Goal: Task Accomplishment & Management: Complete application form

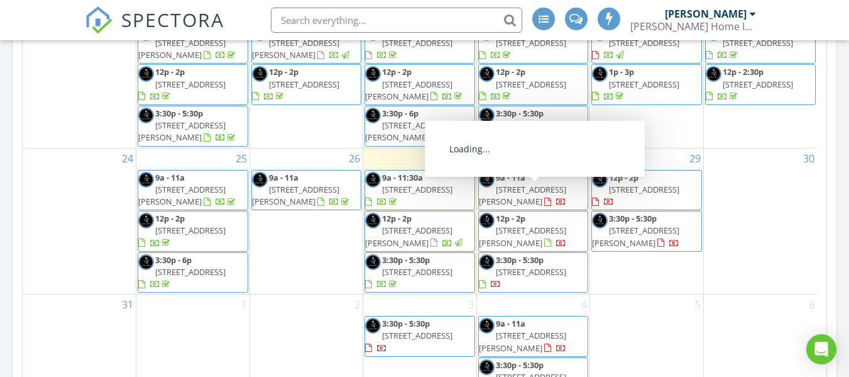
scroll to position [817, 0]
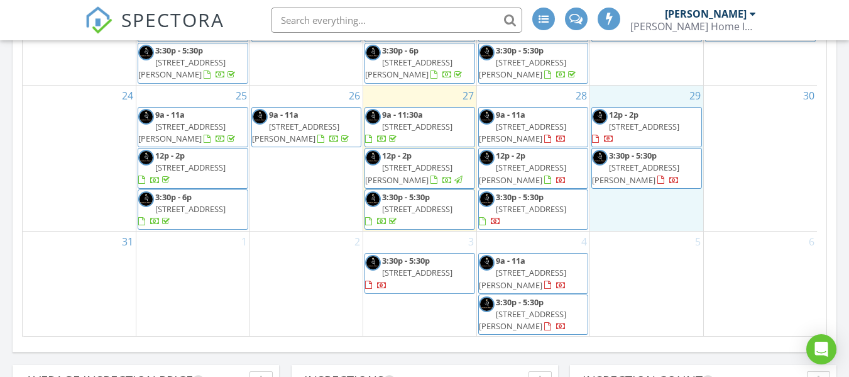
click at [638, 209] on div "29 12p - 2p [STREET_ADDRESS] 3:30p - 5:30p [STREET_ADDRESS][PERSON_NAME]" at bounding box center [646, 158] width 113 height 146
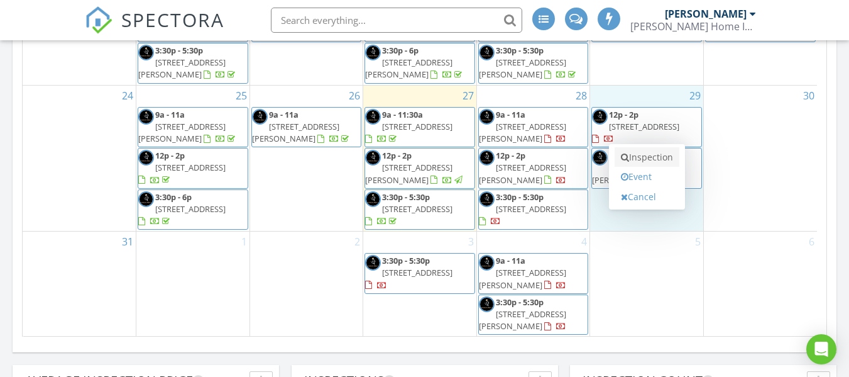
click at [647, 157] on link "Inspection" at bounding box center [647, 157] width 65 height 20
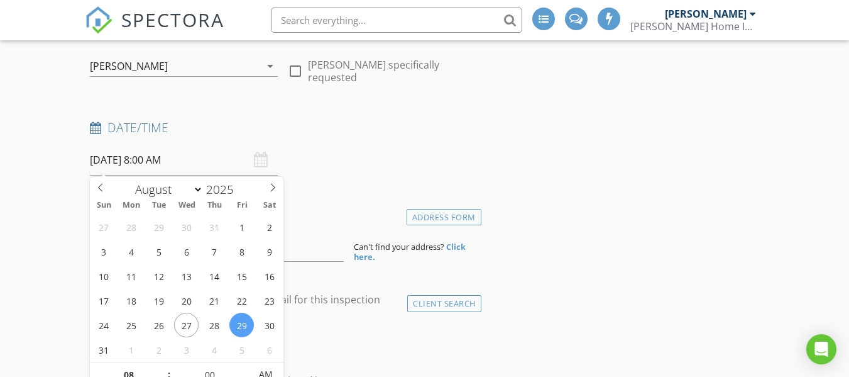
drag, startPoint x: 191, startPoint y: 162, endPoint x: 45, endPoint y: 185, distance: 147.7
click at [190, 161] on input "[DATE] 8:00 AM" at bounding box center [184, 160] width 188 height 31
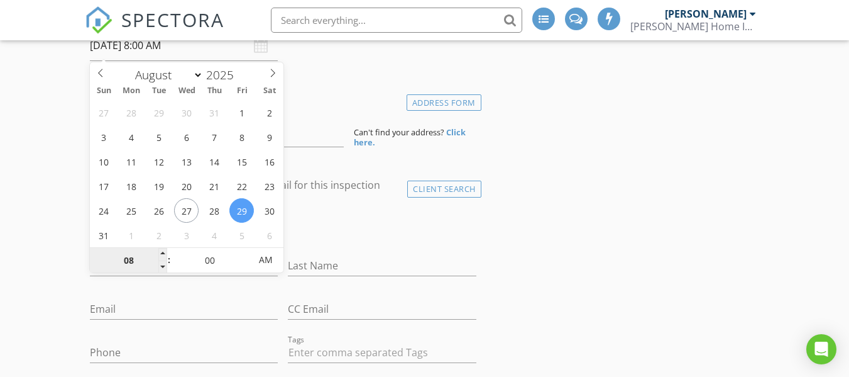
scroll to position [251, 0]
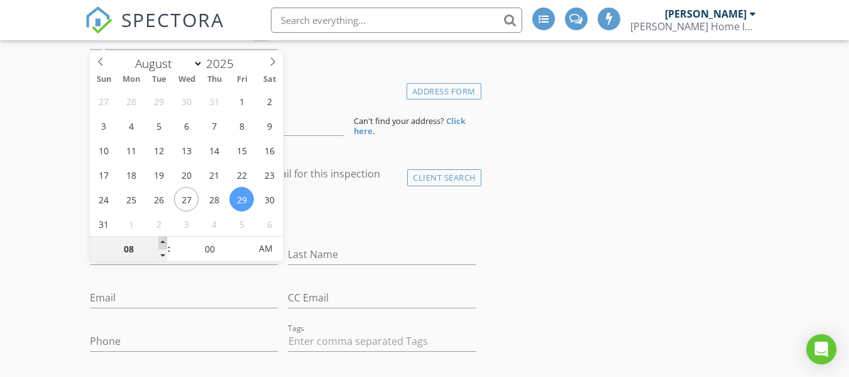
type input "09"
type input "[DATE] 9:00 AM"
click at [162, 243] on span at bounding box center [162, 242] width 9 height 13
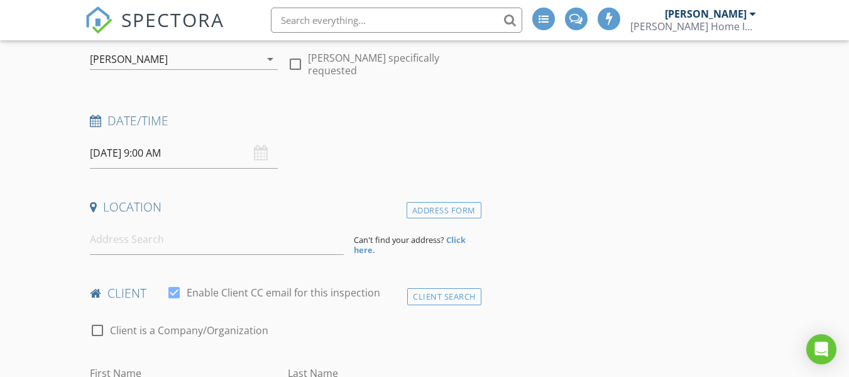
scroll to position [126, 0]
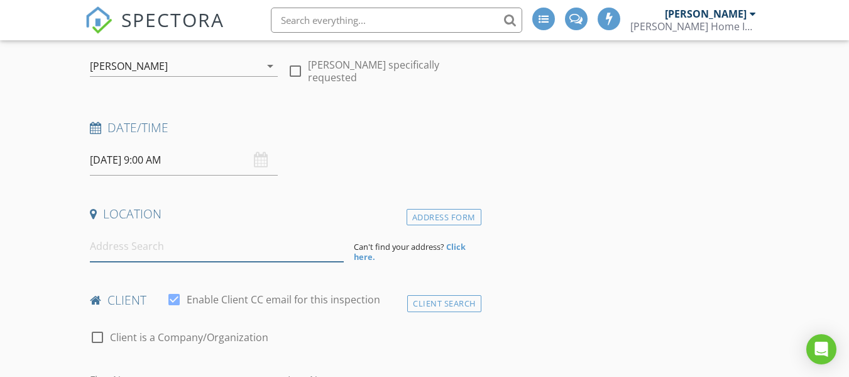
click at [141, 247] on input at bounding box center [217, 246] width 254 height 31
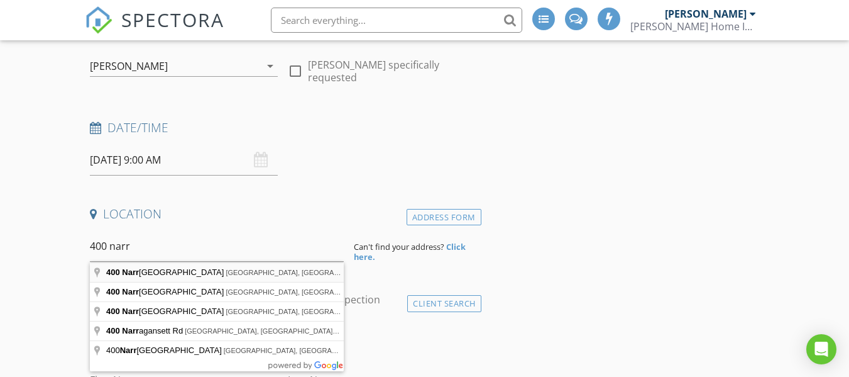
type input "400 Narragansett Parkway, Warwick, RI, USA"
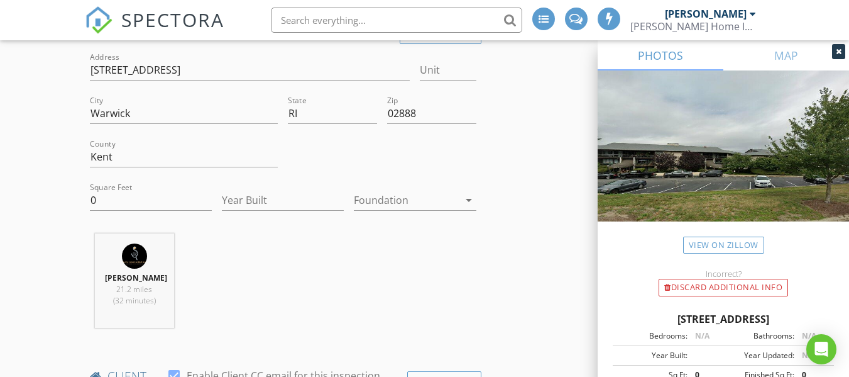
scroll to position [314, 0]
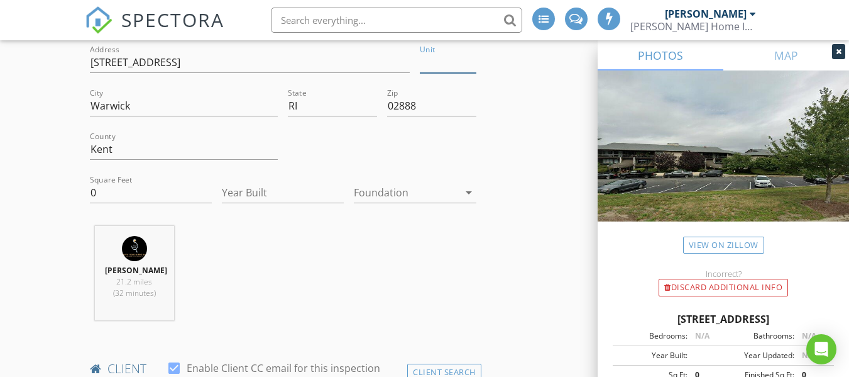
click at [428, 60] on input "Unit" at bounding box center [448, 62] width 56 height 21
type input "4-"
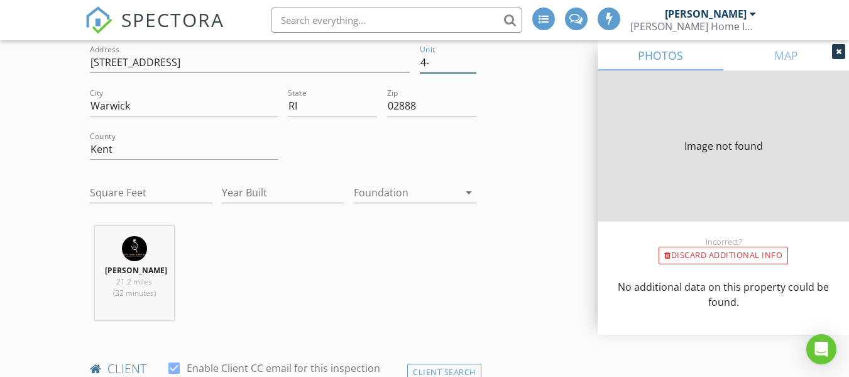
type input "4-S"
type input "0"
type input "4-SC"
type input "0"
type input "4-SC"
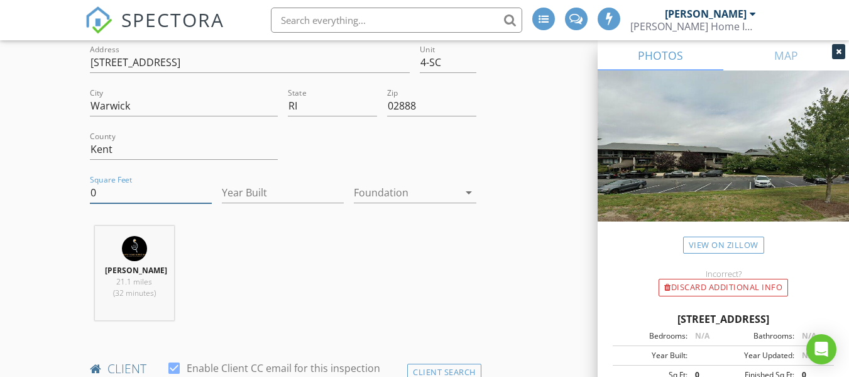
drag, startPoint x: 132, startPoint y: 197, endPoint x: 6, endPoint y: 193, distance: 126.4
type input "920"
click at [266, 196] on input "Year Built" at bounding box center [283, 192] width 122 height 21
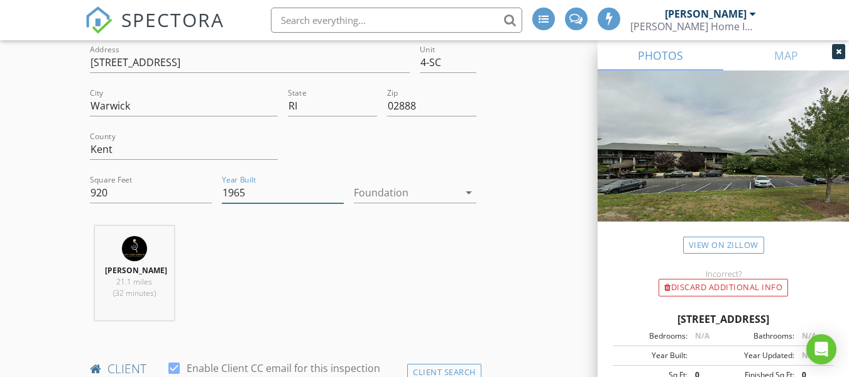
type input "1965"
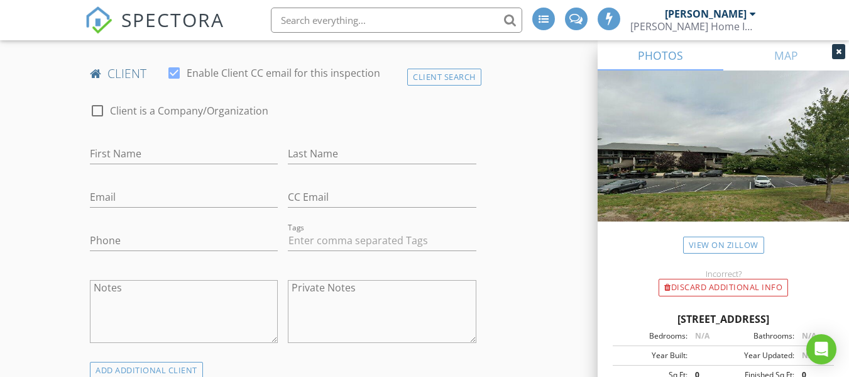
scroll to position [629, 0]
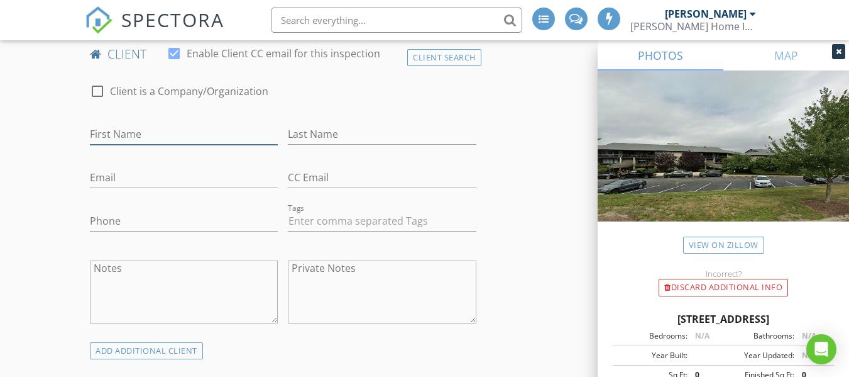
click at [131, 141] on input "First Name" at bounding box center [184, 134] width 188 height 21
type input "Katie"
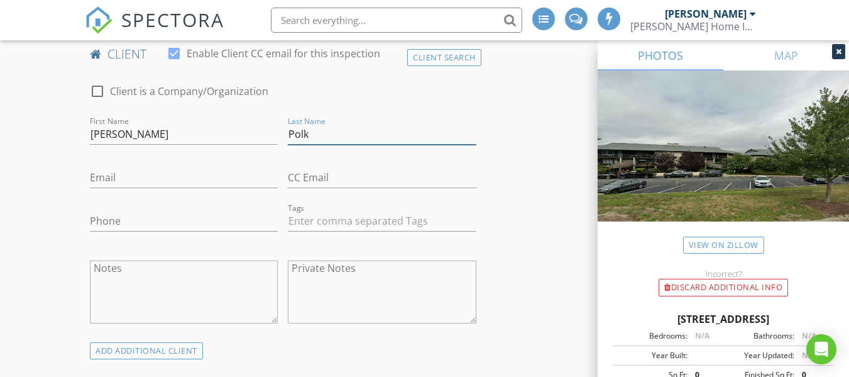
type input "Polk"
click at [145, 187] on input "Email" at bounding box center [184, 177] width 188 height 21
paste input "Katieepolk@gmail.com"
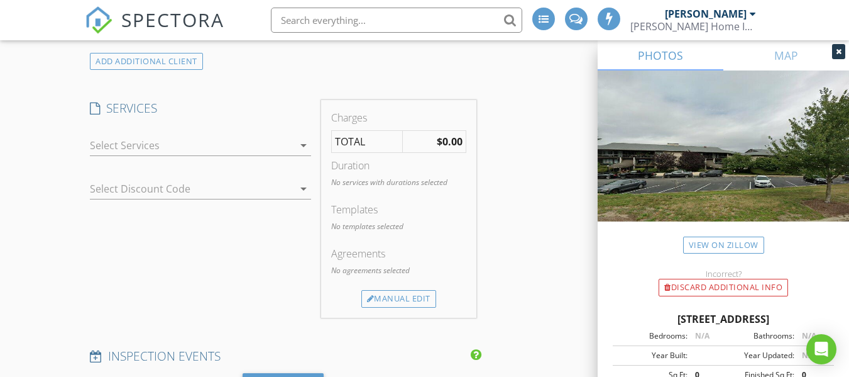
scroll to position [943, 0]
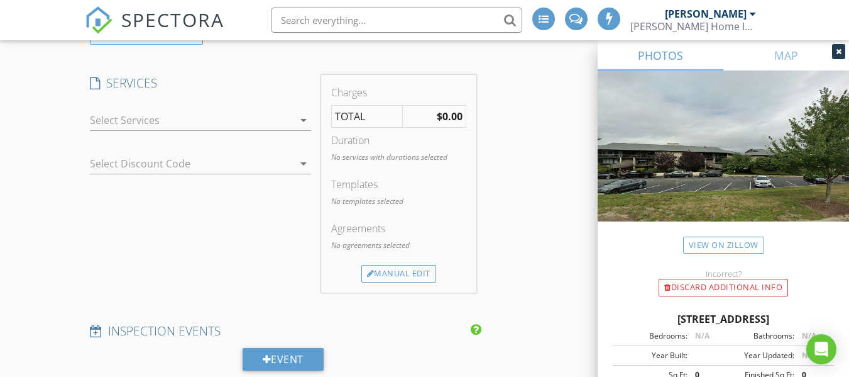
type input "Katieepolk@gmail.com"
click at [116, 99] on div "SERVICES check_box_outline_blank Single Family Home Inspection Residential Home…" at bounding box center [200, 183] width 231 height 217
click at [114, 113] on div at bounding box center [192, 120] width 204 height 20
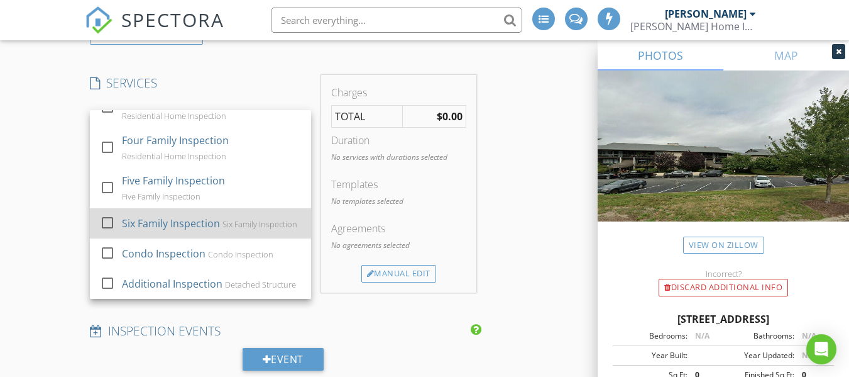
scroll to position [123, 0]
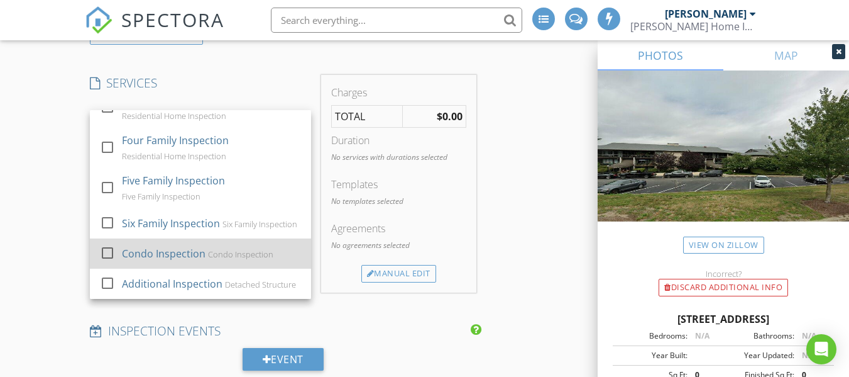
click at [156, 241] on div "Condo Inspection Condo Inspection" at bounding box center [211, 253] width 179 height 25
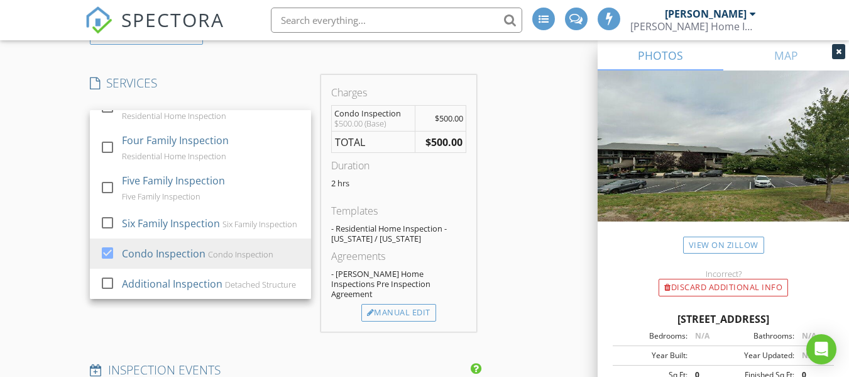
click at [43, 212] on div "New Inspection INSPECTOR(S) check_box Chad Sawyer PRIMARY Chad Sawyer arrow_dro…" at bounding box center [424, 297] width 849 height 2333
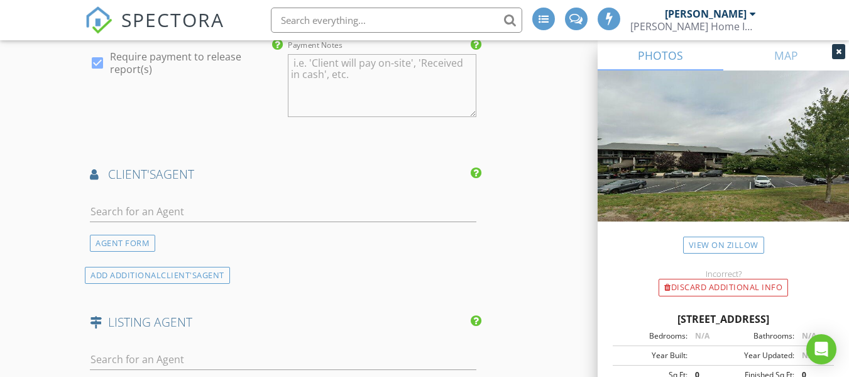
scroll to position [1383, 0]
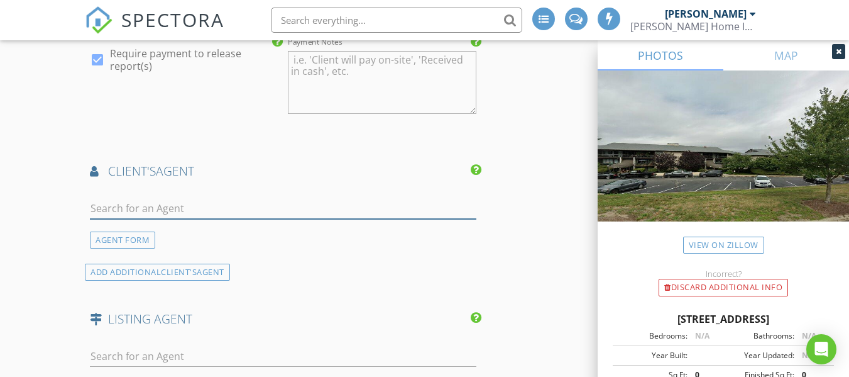
click at [137, 198] on input "text" at bounding box center [283, 208] width 386 height 21
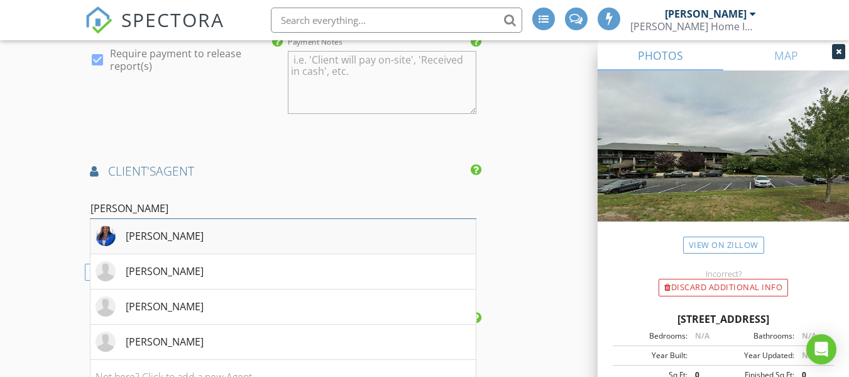
type input "ashley"
click at [124, 226] on div "Ashley Almeida" at bounding box center [150, 236] width 108 height 20
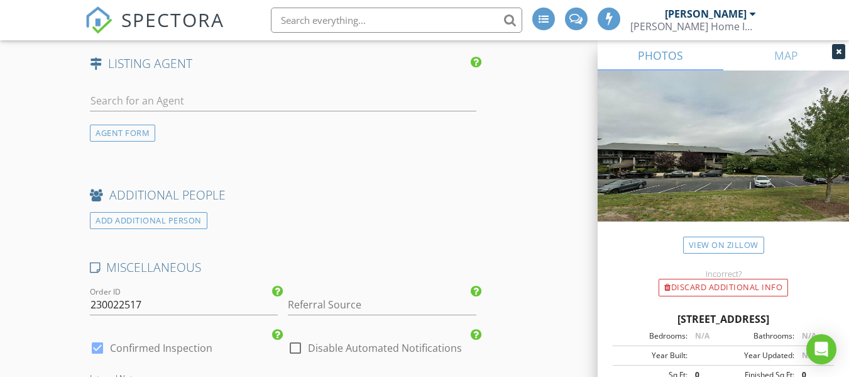
scroll to position [1760, 0]
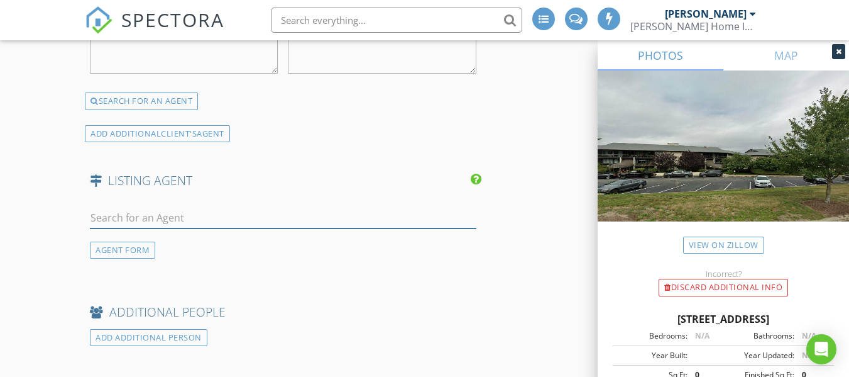
click at [221, 207] on input "text" at bounding box center [283, 217] width 386 height 21
type input "mark lee"
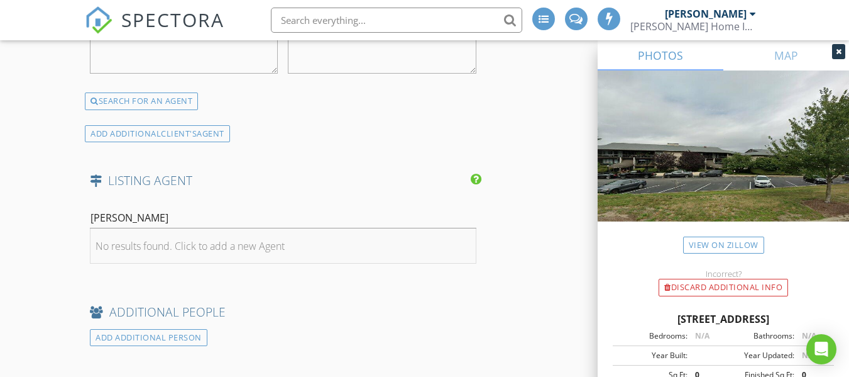
click at [193, 238] on div "No results found. Click to add a new Agent" at bounding box center [190, 245] width 189 height 15
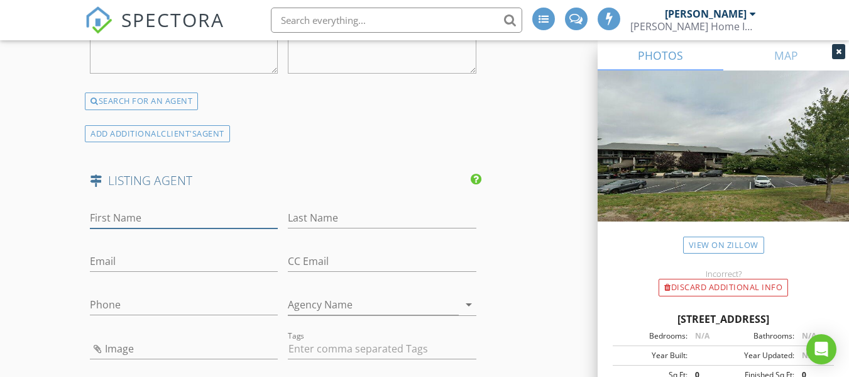
click at [164, 212] on input "First Name" at bounding box center [184, 217] width 188 height 21
type input "Mark"
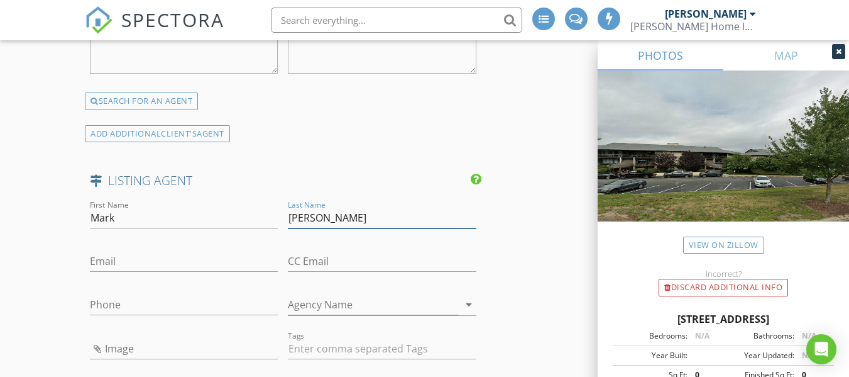
type input "Leeman"
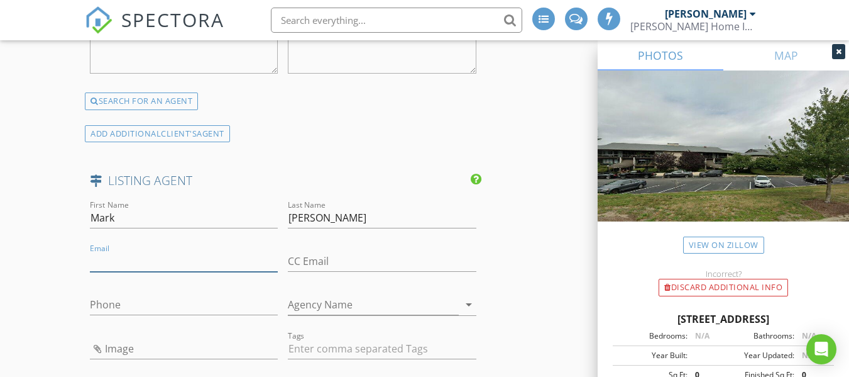
click at [157, 254] on input "Email" at bounding box center [184, 261] width 188 height 21
paste input "mark@rhodelife.com"
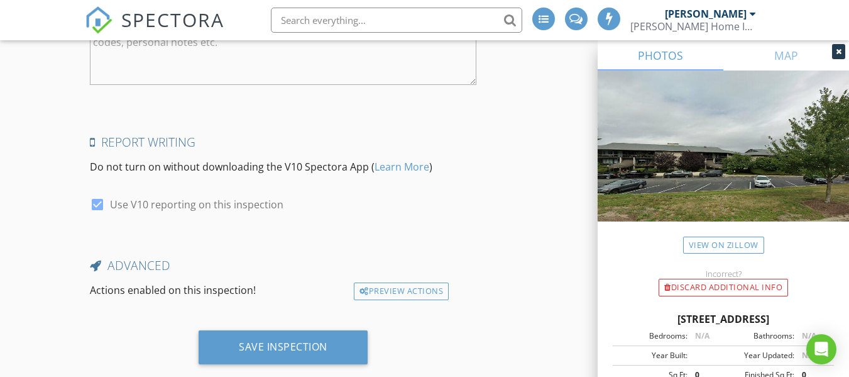
scroll to position [2505, 0]
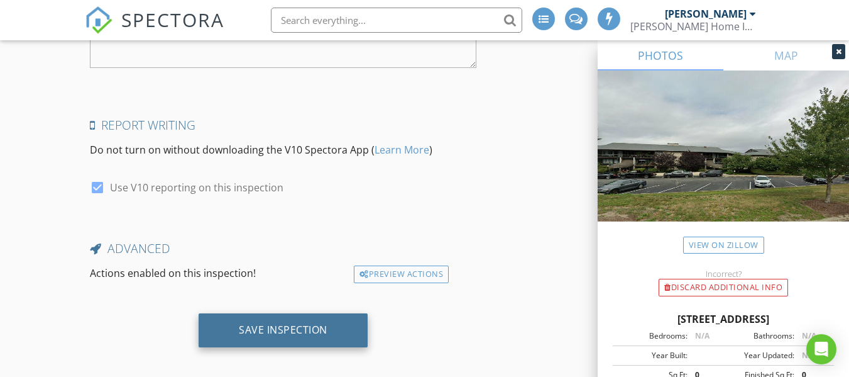
type input "mark@rhodelife.com"
drag, startPoint x: 283, startPoint y: 315, endPoint x: 277, endPoint y: 311, distance: 7.7
click at [282, 323] on div "Save Inspection" at bounding box center [283, 329] width 89 height 13
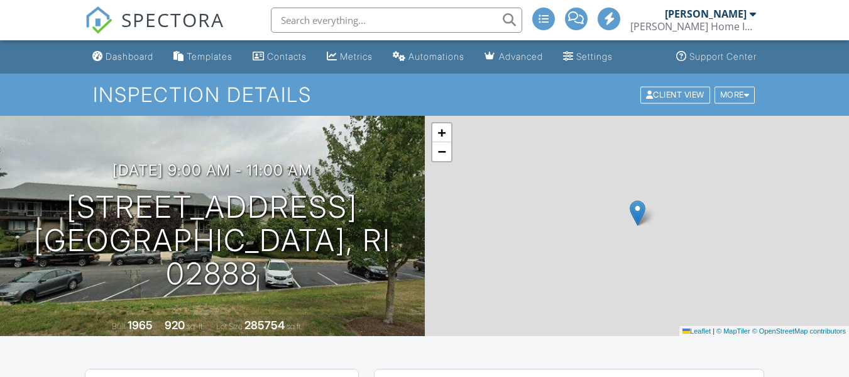
drag, startPoint x: 0, startPoint y: 0, endPoint x: 124, endPoint y: 62, distance: 138.9
click at [124, 62] on link "Dashboard" at bounding box center [122, 56] width 71 height 23
